Goal: Complete application form

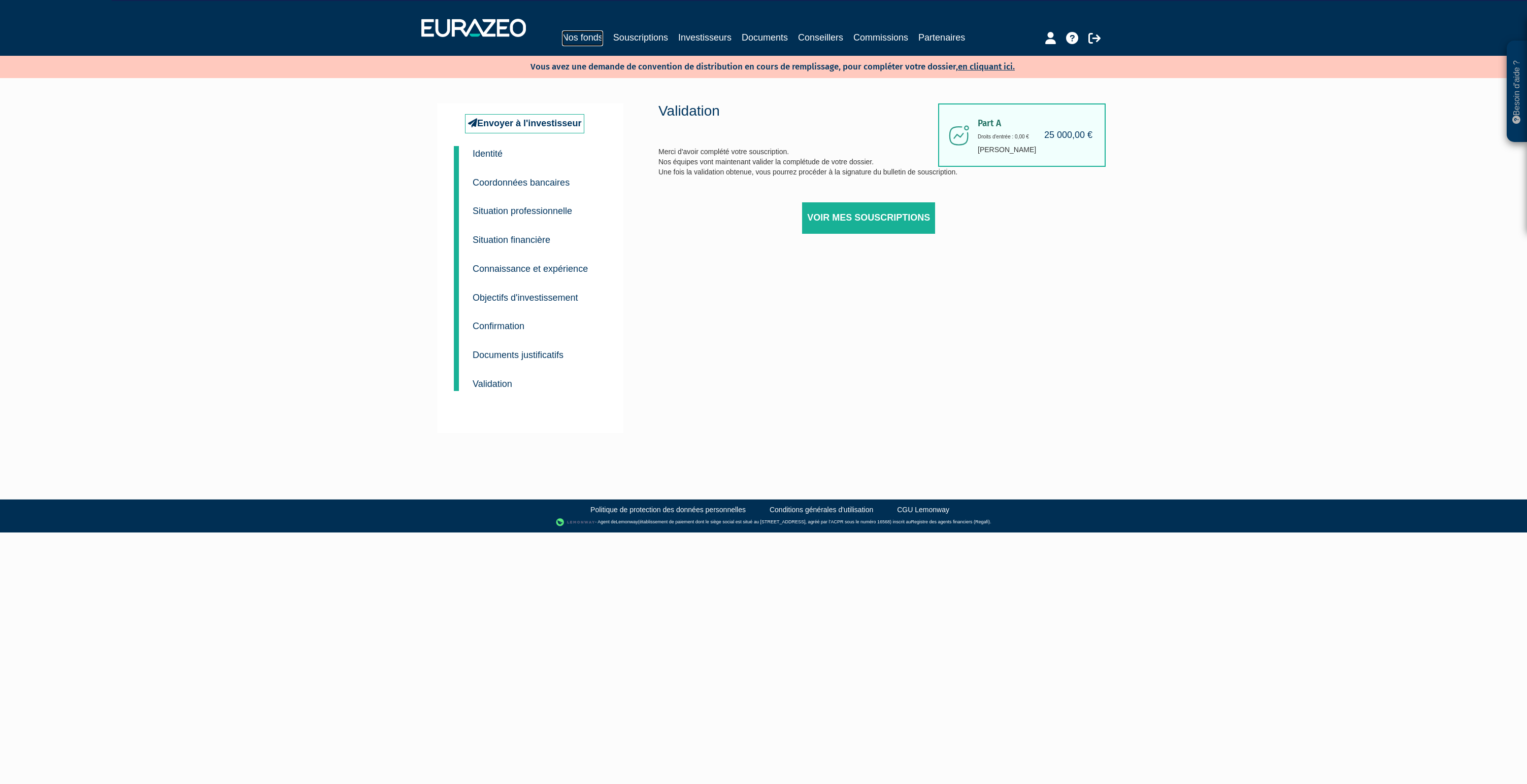
click at [596, 37] on link "Nos fonds" at bounding box center [583, 38] width 41 height 16
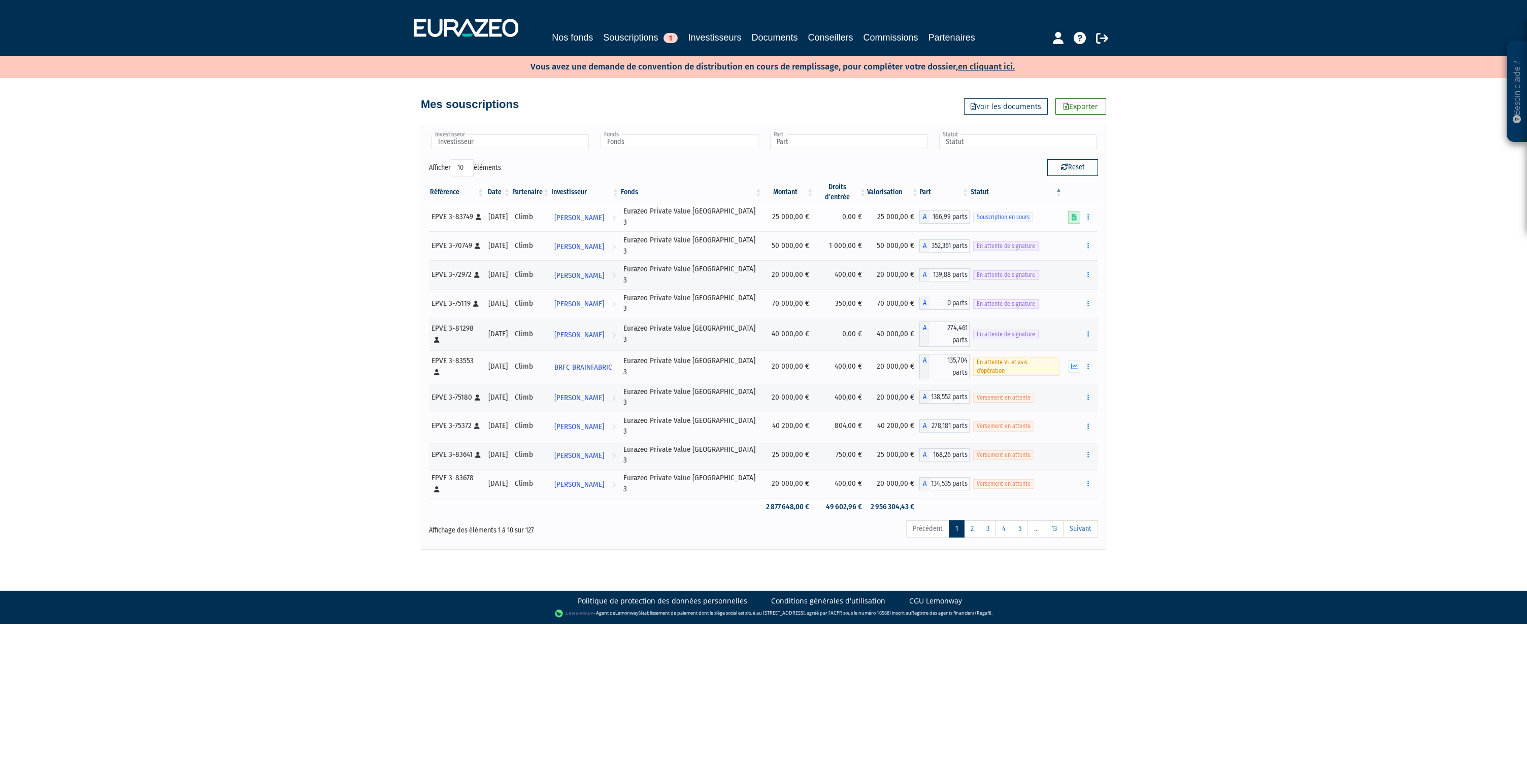
click at [1073, 214] on icon at bounding box center [1074, 217] width 5 height 7
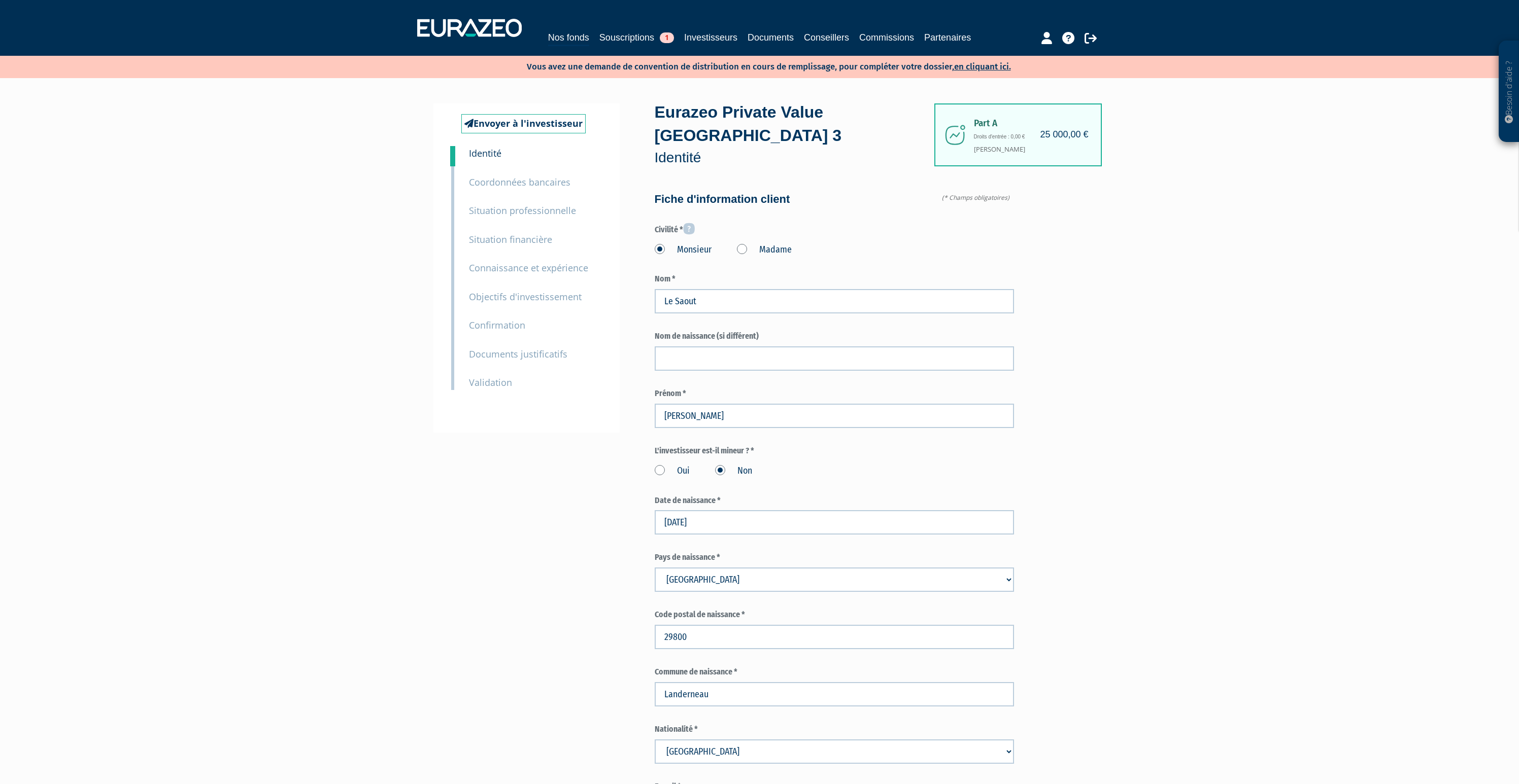
click at [500, 361] on p "Documents justificatifs" at bounding box center [518, 354] width 99 height 15
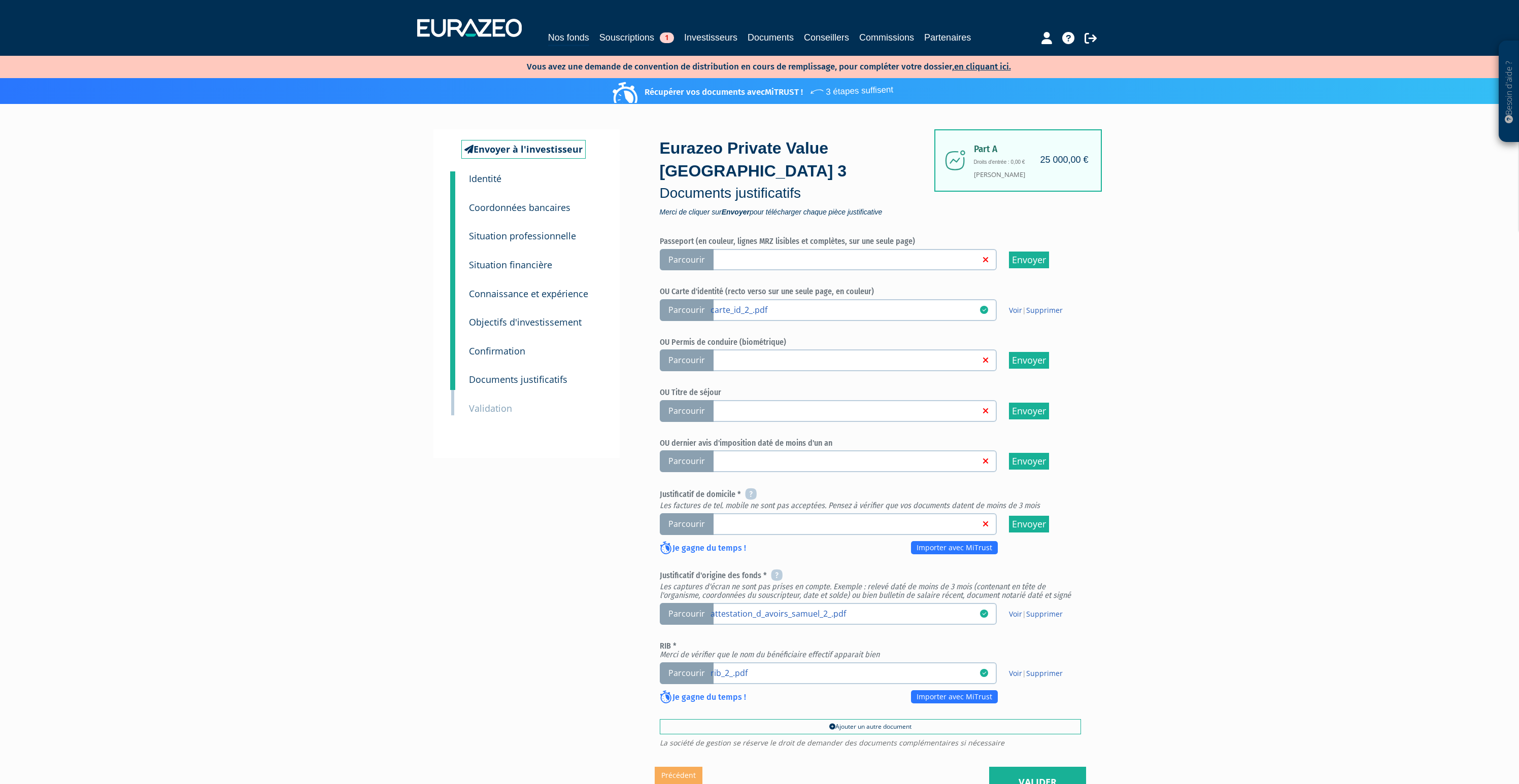
click at [693, 513] on span "Parcourir" at bounding box center [686, 524] width 54 height 21
click at [0, 0] on input "Parcourir" at bounding box center [0, 0] width 0 height 0
click at [835, 519] on link "justificatif_de_domicile_villa_saint_michel_2_.pdf" at bounding box center [846, 524] width 270 height 10
click at [0, 0] on input "Parcourir justificatif_de_domicile_villa_saint_michel_2_.pdf" at bounding box center [0, 0] width 0 height 0
click at [1017, 520] on link "Voir" at bounding box center [1016, 525] width 13 height 9
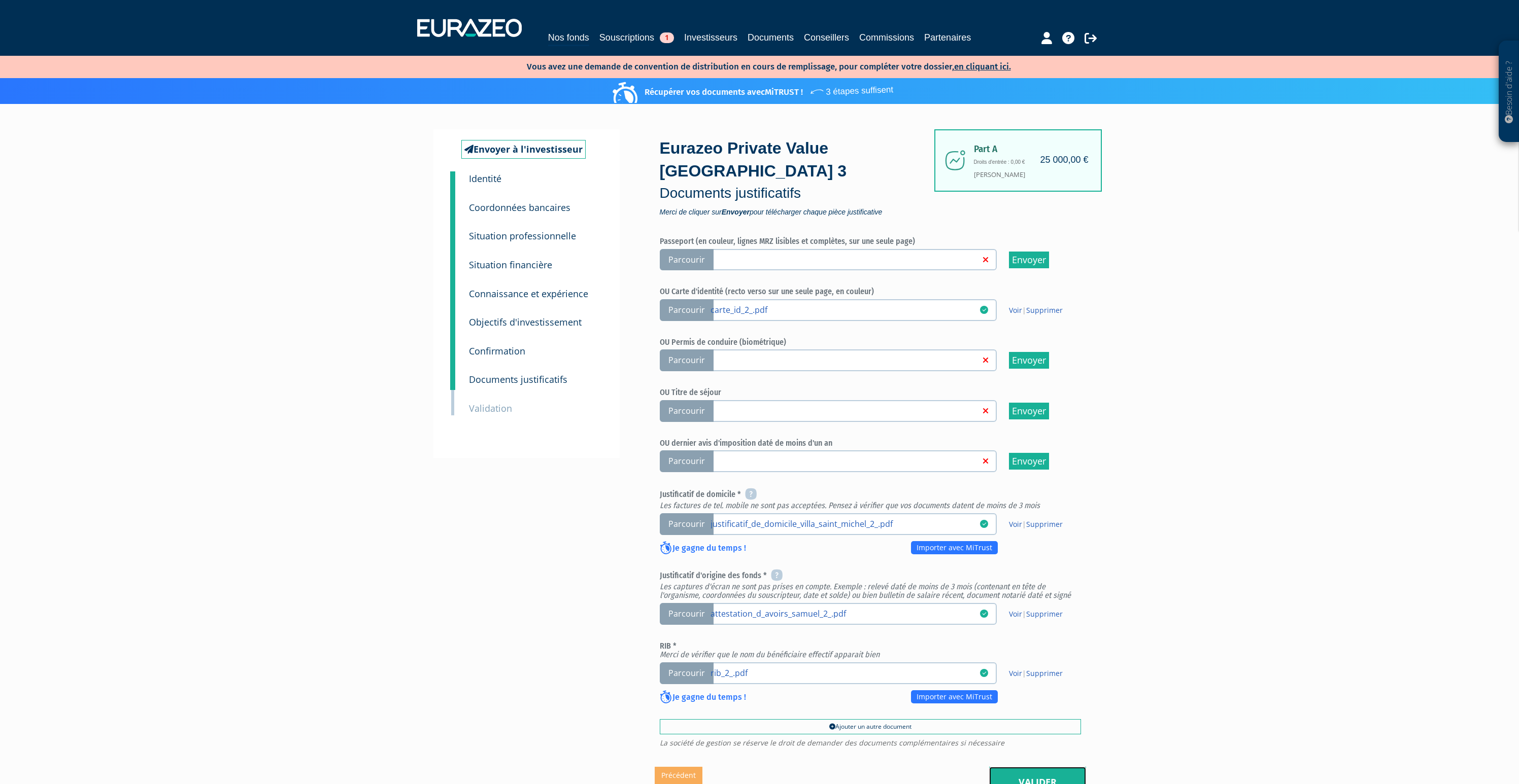
click at [1022, 767] on link "Valider" at bounding box center [1037, 783] width 97 height 32
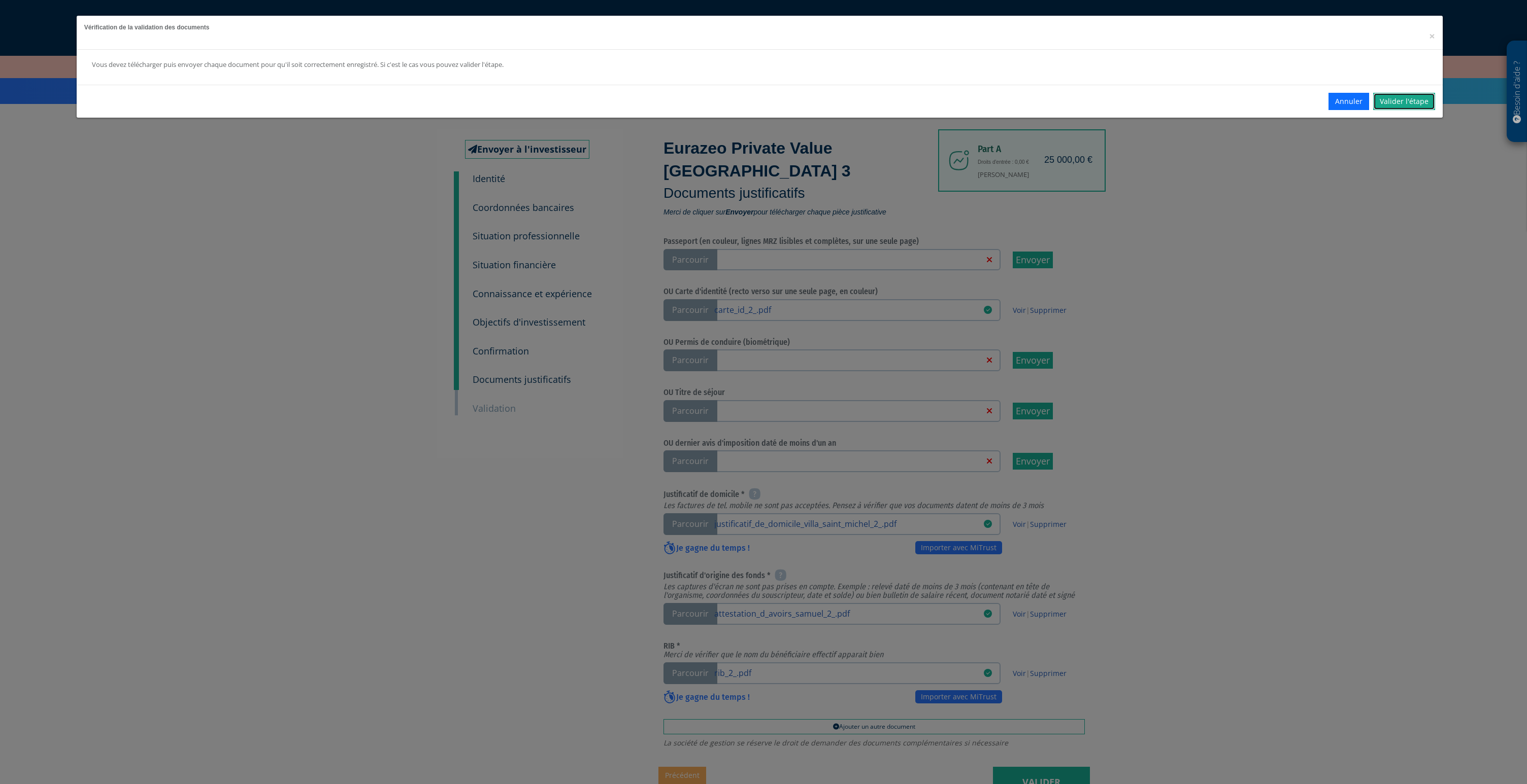
click at [1415, 102] on link "Valider l'étape" at bounding box center [1404, 101] width 62 height 18
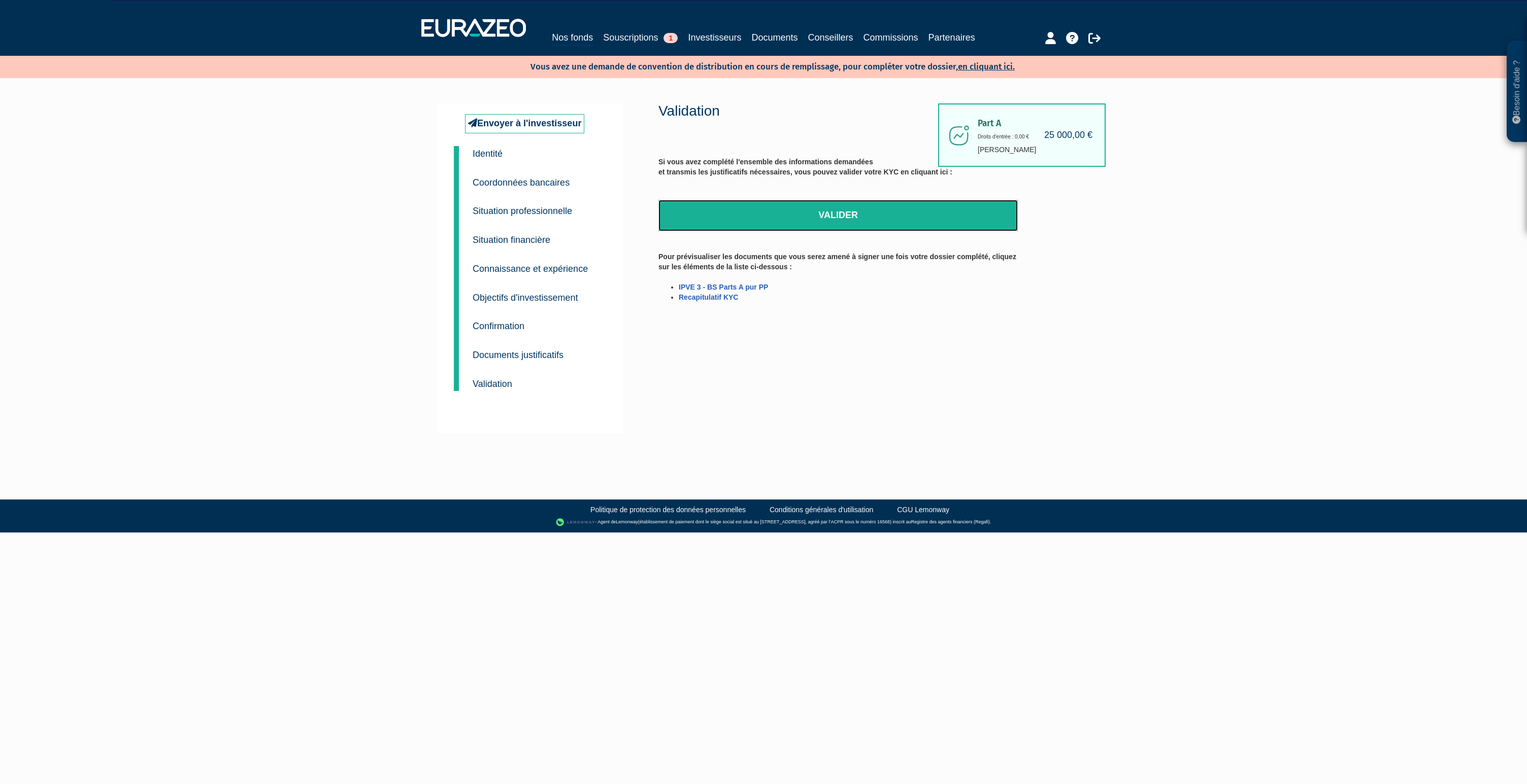
click at [851, 218] on link "Valider" at bounding box center [838, 216] width 359 height 32
